Goal: Navigation & Orientation: Find specific page/section

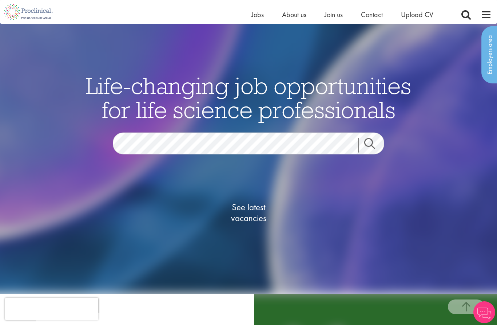
scroll to position [110, 0]
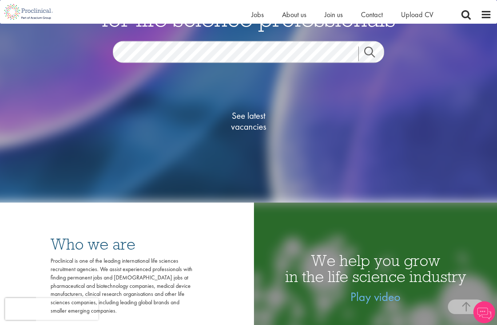
click at [261, 132] on span "See latest vacancies" at bounding box center [248, 121] width 73 height 22
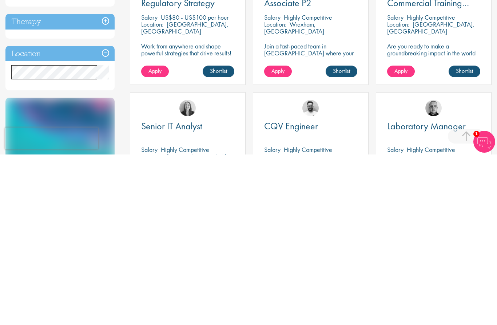
scroll to position [308, 0]
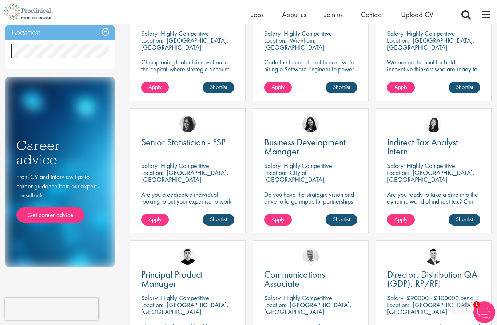
scroll to position [322, 0]
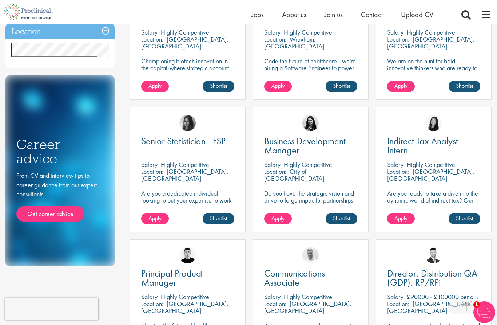
click at [297, 160] on div "Business Development Manager Salary Highly Competitive Location: City of London…" at bounding box center [311, 169] width 116 height 125
click at [285, 142] on span "Business Development Manager" at bounding box center [305, 145] width 82 height 21
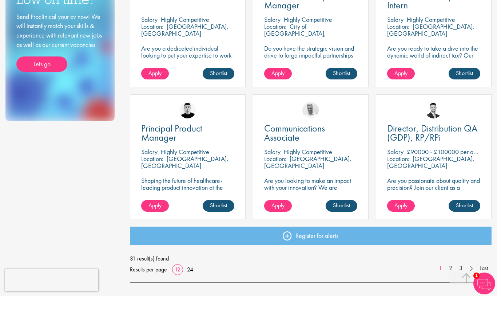
scroll to position [440, 0]
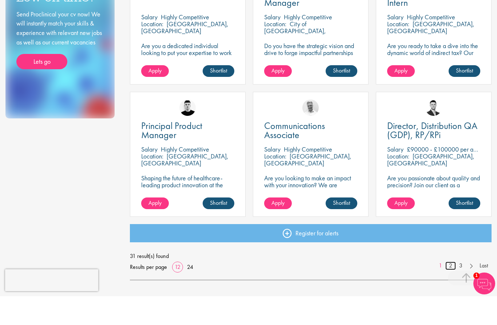
click at [447, 290] on link "2" at bounding box center [451, 294] width 11 height 8
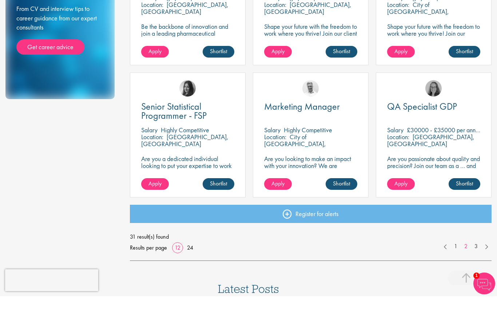
scroll to position [461, 0]
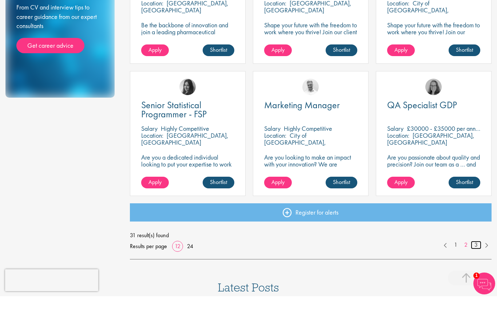
click at [474, 269] on link "3" at bounding box center [476, 273] width 11 height 8
